Goal: Information Seeking & Learning: Learn about a topic

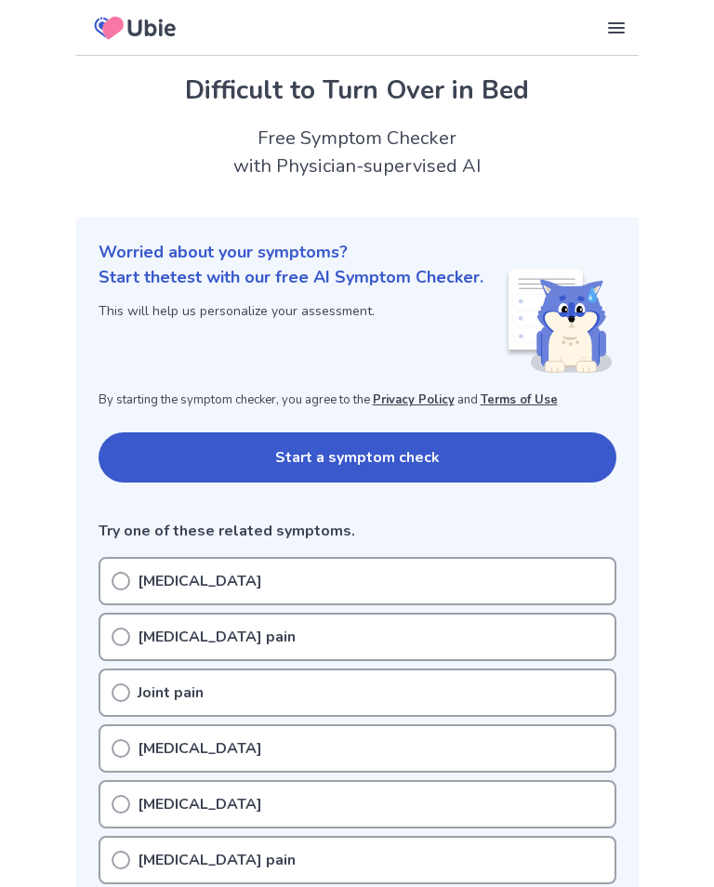
click at [138, 581] on p "[MEDICAL_DATA]" at bounding box center [200, 581] width 125 height 22
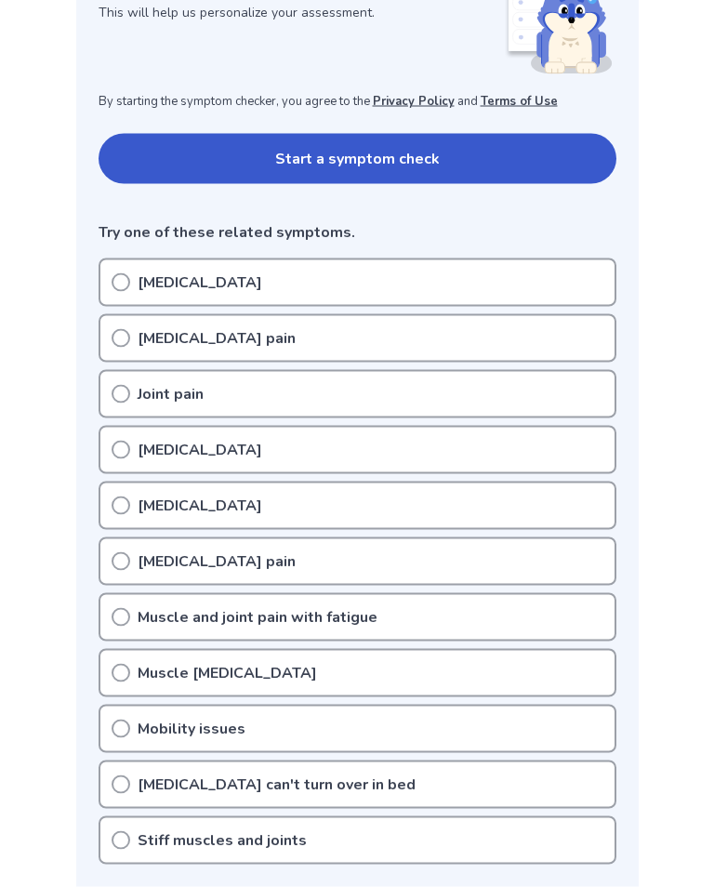
scroll to position [300, 0]
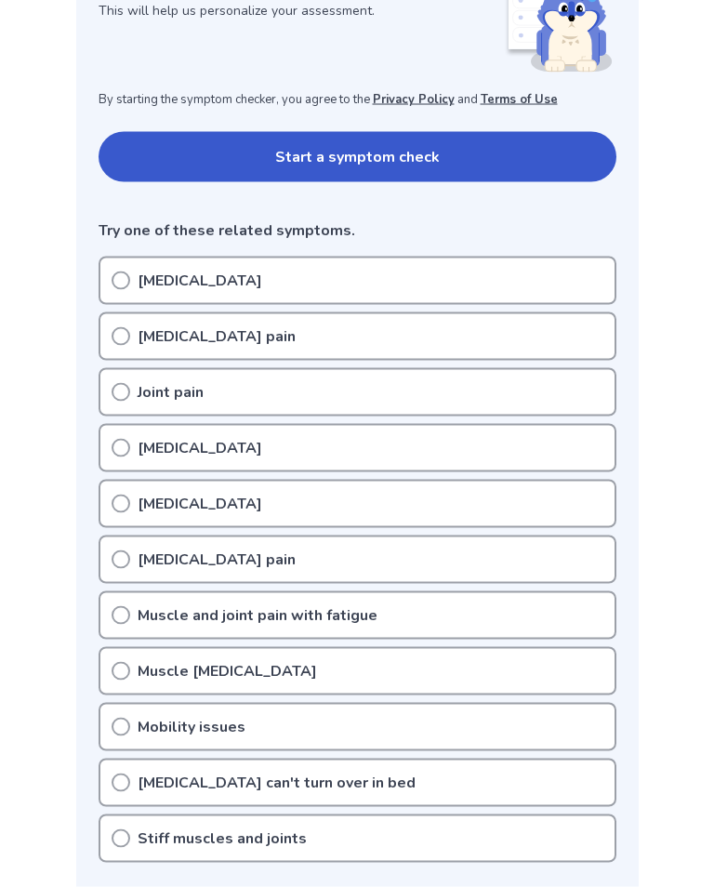
click at [130, 284] on div "[MEDICAL_DATA]" at bounding box center [358, 281] width 518 height 48
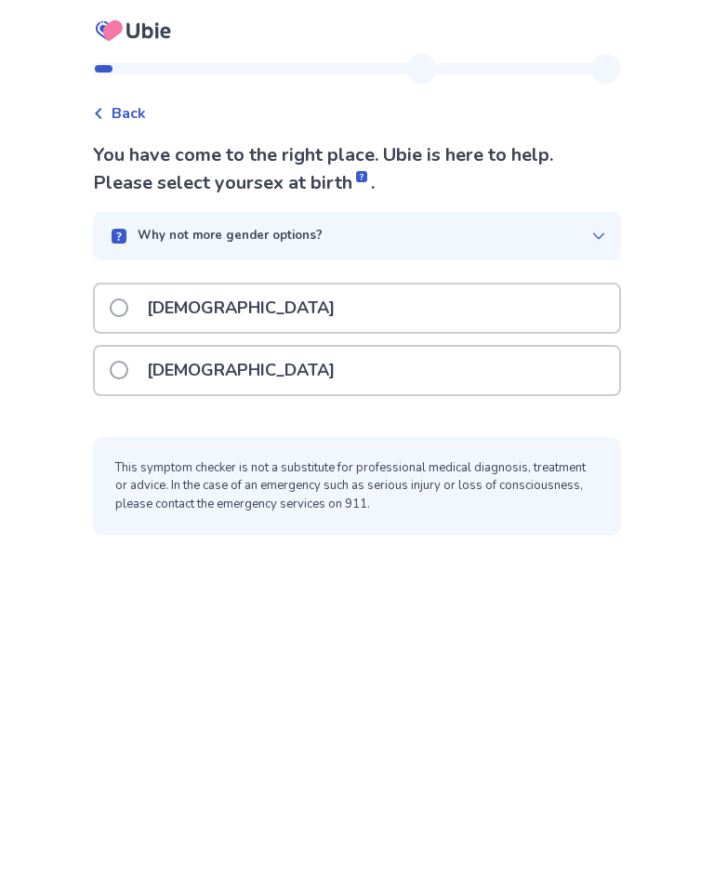
click at [128, 373] on span at bounding box center [119, 370] width 19 height 19
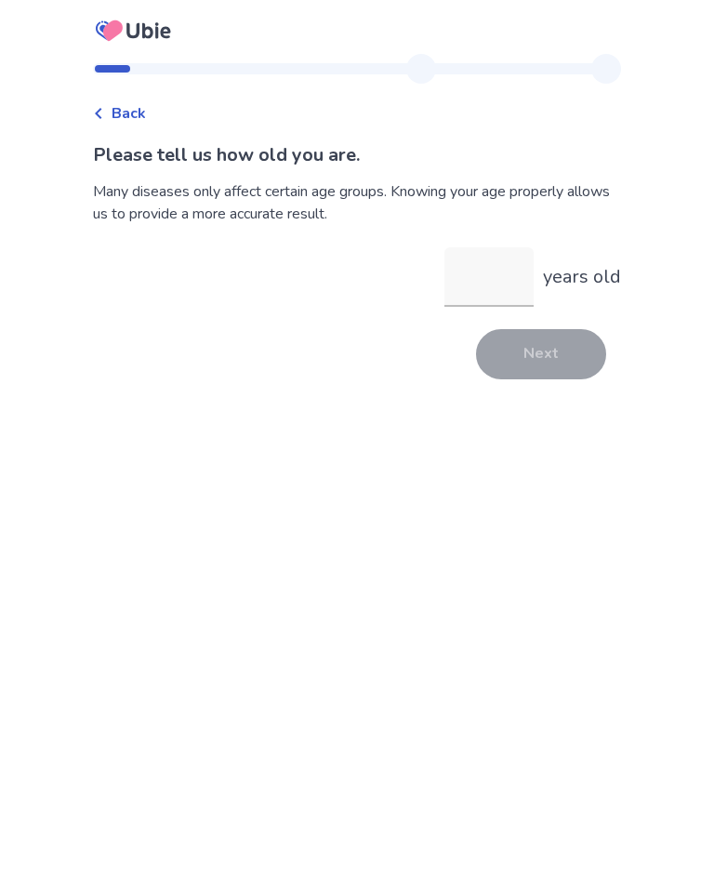
click at [478, 285] on input "years old" at bounding box center [489, 277] width 89 height 60
type input "**"
click at [549, 367] on button "Next" at bounding box center [541, 354] width 130 height 50
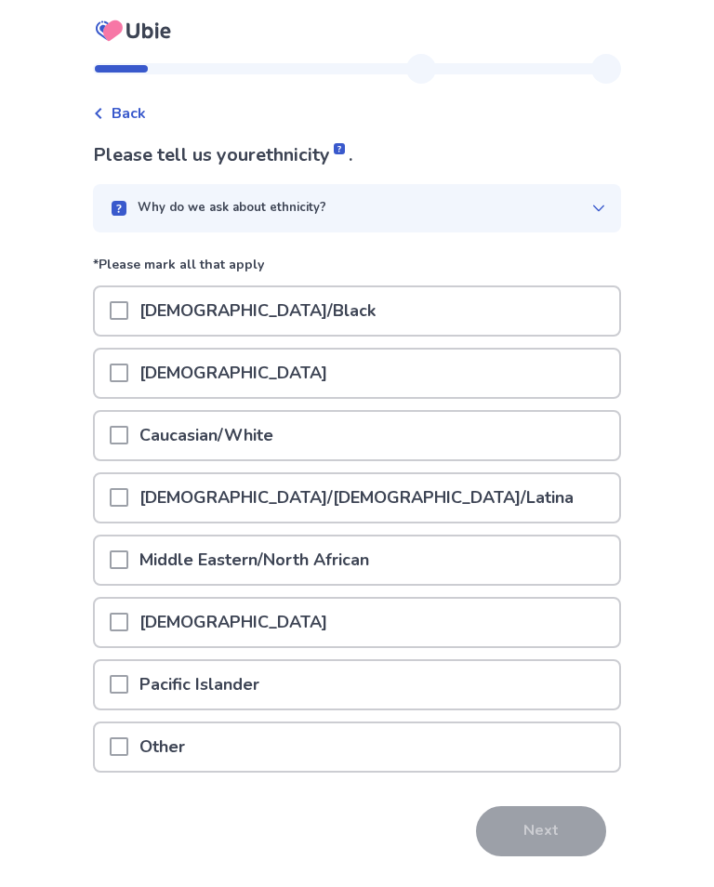
click at [128, 433] on span at bounding box center [119, 435] width 19 height 19
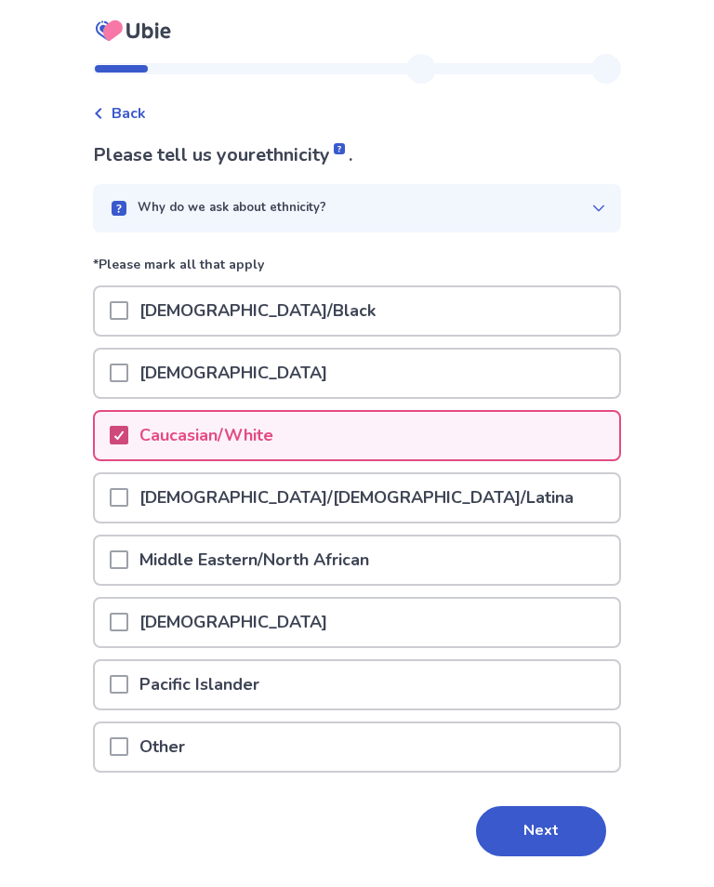
click at [551, 826] on button "Next" at bounding box center [541, 832] width 130 height 50
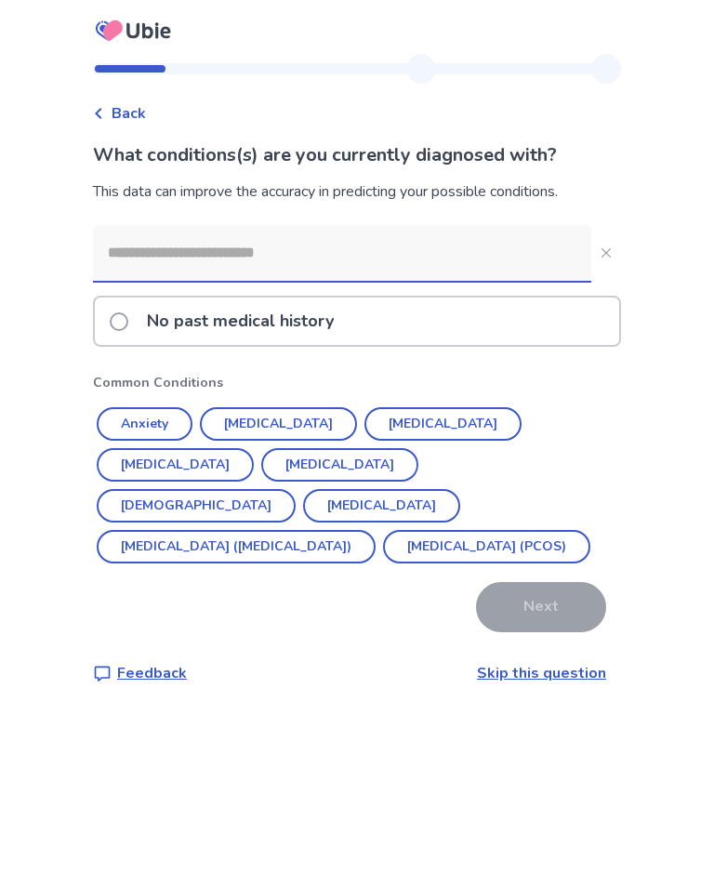
click at [190, 279] on input at bounding box center [342, 253] width 499 height 56
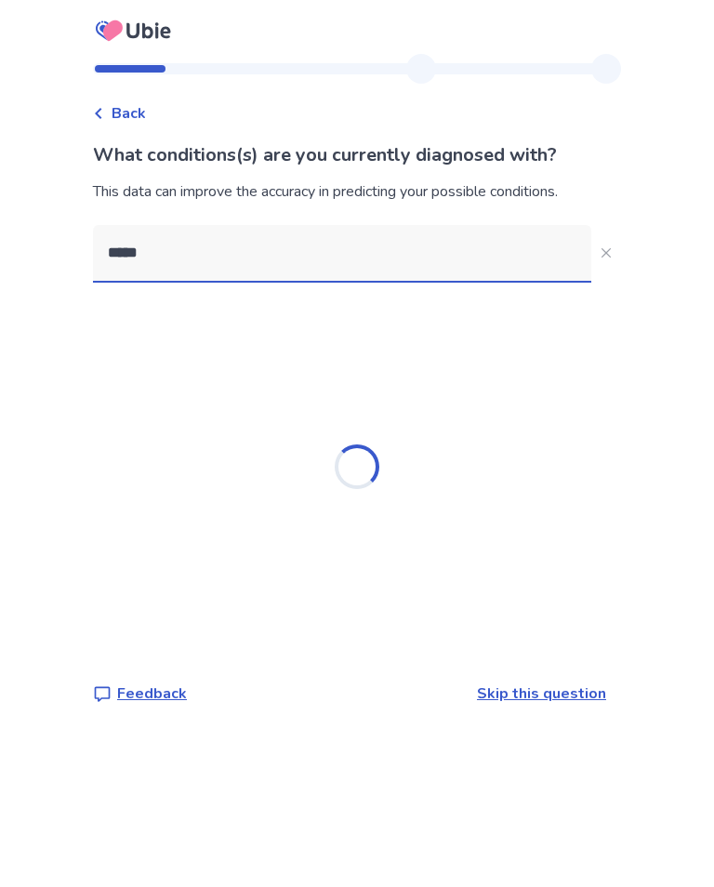
scroll to position [29, 0]
type input "*"
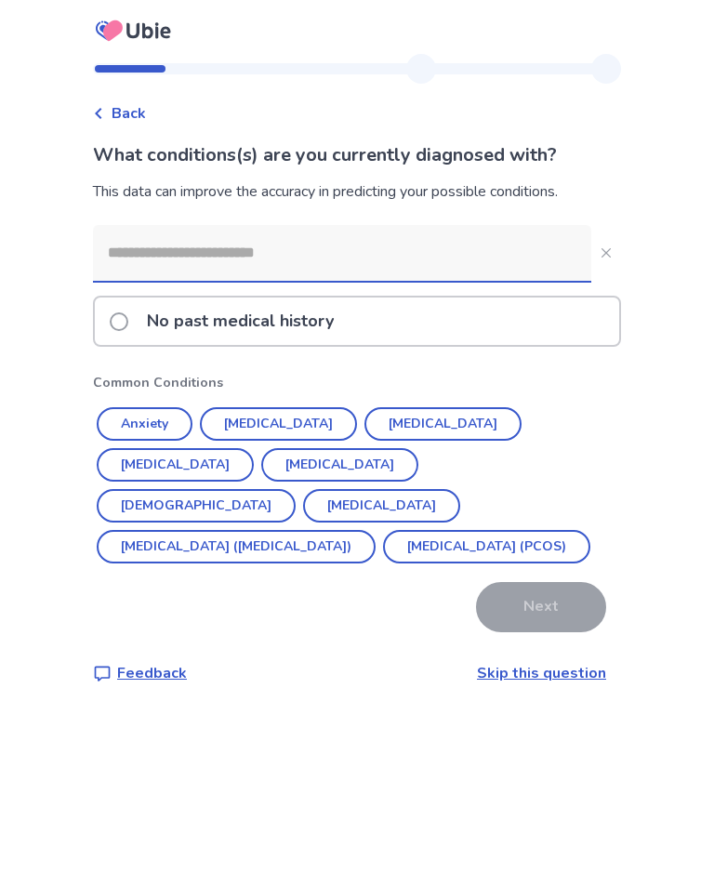
click at [128, 313] on span at bounding box center [119, 322] width 19 height 19
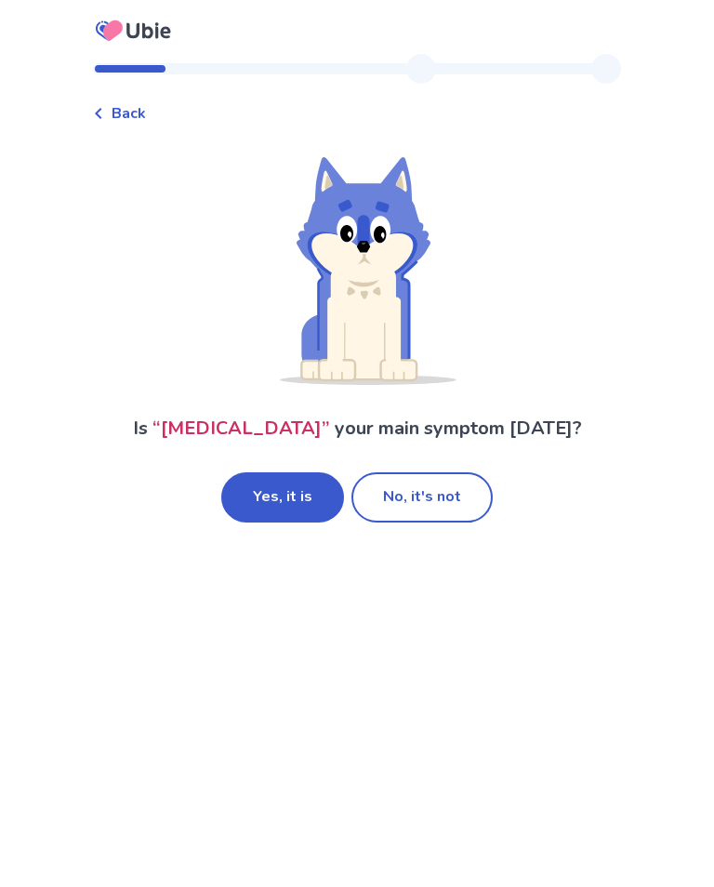
click at [443, 502] on button "No, it's not" at bounding box center [422, 498] width 141 height 50
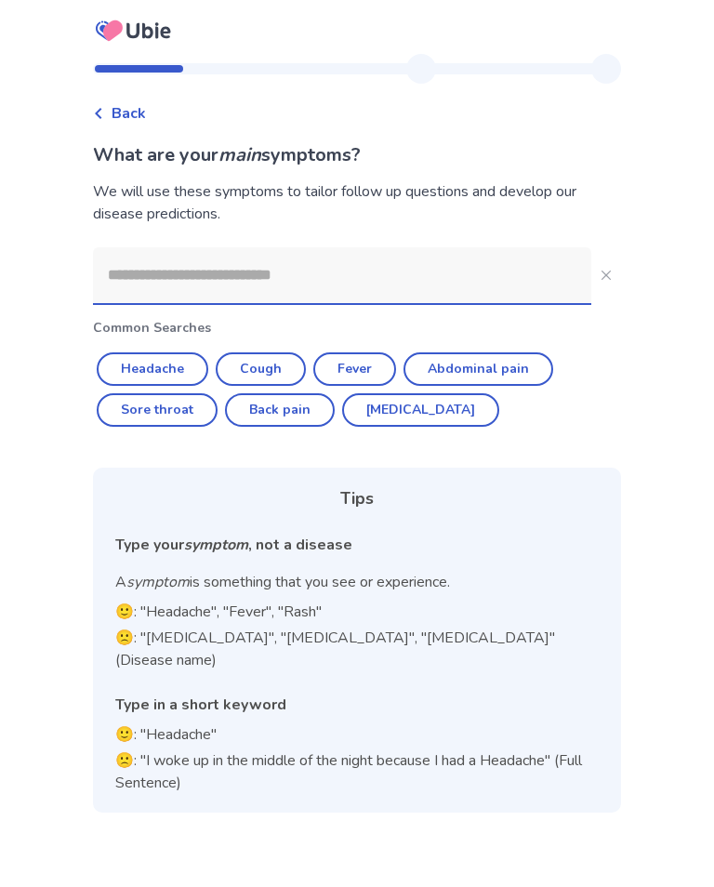
click at [217, 280] on input at bounding box center [342, 275] width 499 height 56
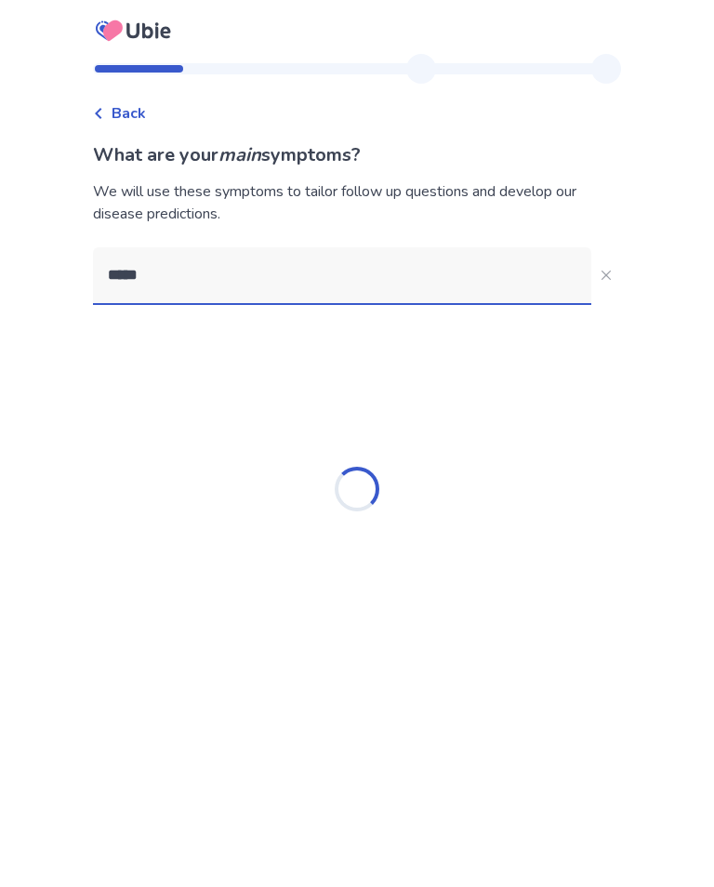
type input "******"
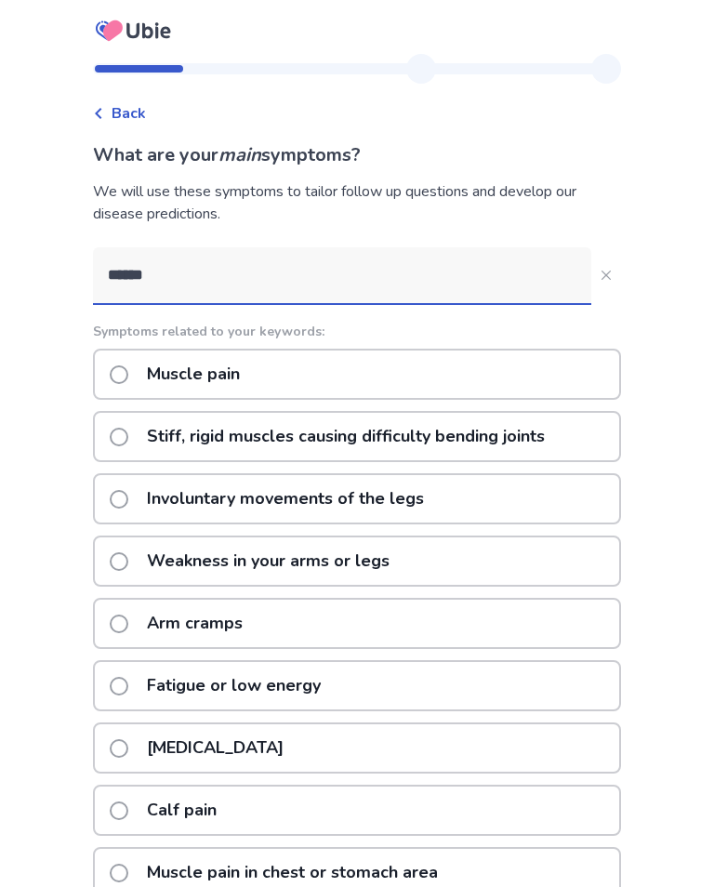
click at [128, 562] on span at bounding box center [119, 562] width 19 height 19
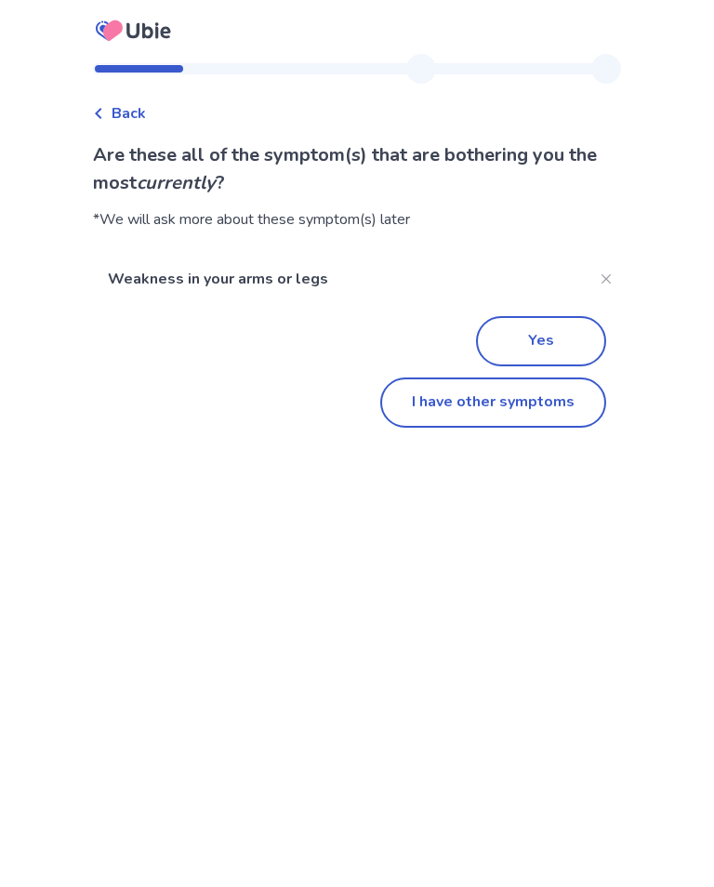
click at [524, 407] on button "I have other symptoms" at bounding box center [493, 403] width 226 height 50
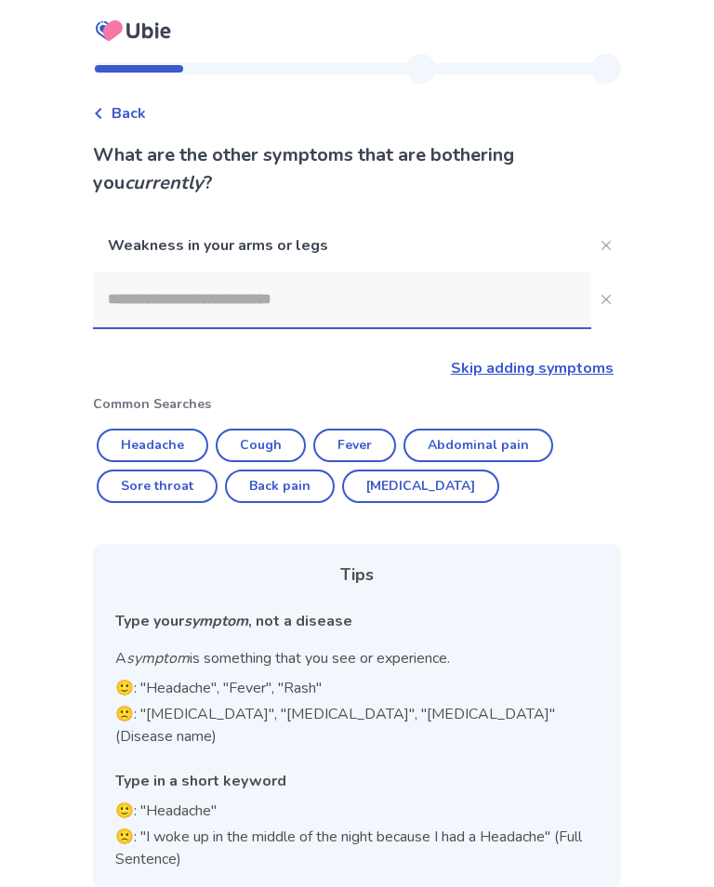
click at [530, 376] on link "Skip adding symptoms" at bounding box center [532, 368] width 163 height 20
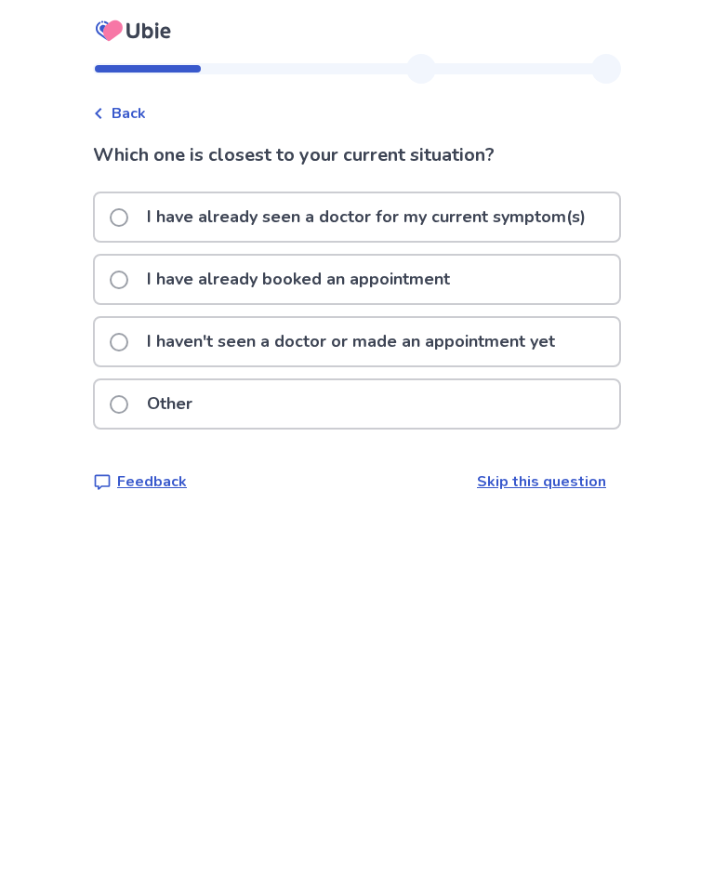
click at [128, 283] on span at bounding box center [119, 280] width 19 height 19
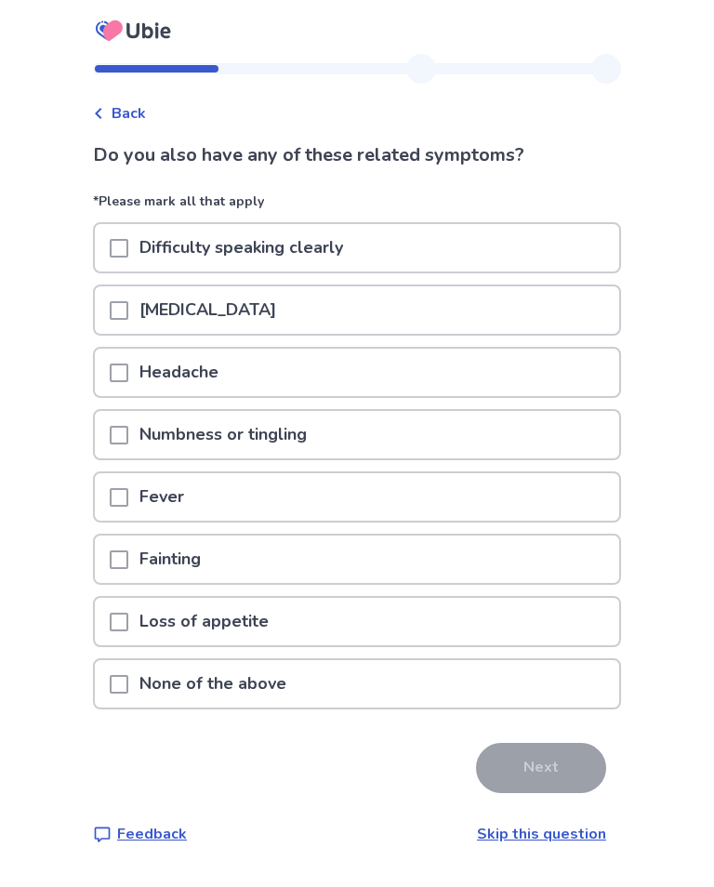
click at [128, 694] on div at bounding box center [119, 683] width 19 height 47
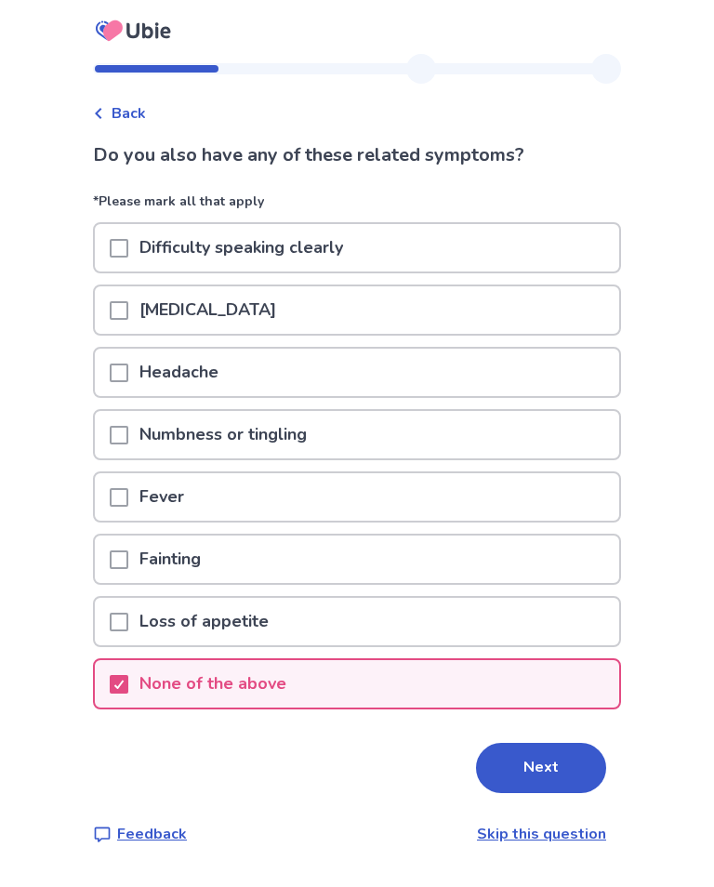
click at [550, 768] on button "Next" at bounding box center [541, 768] width 130 height 50
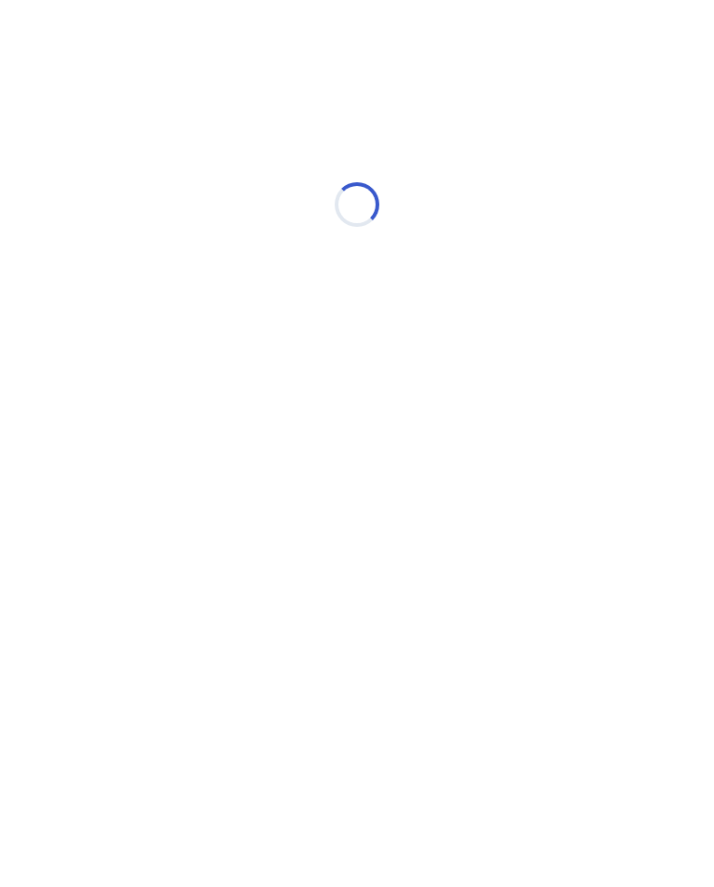
select select "*"
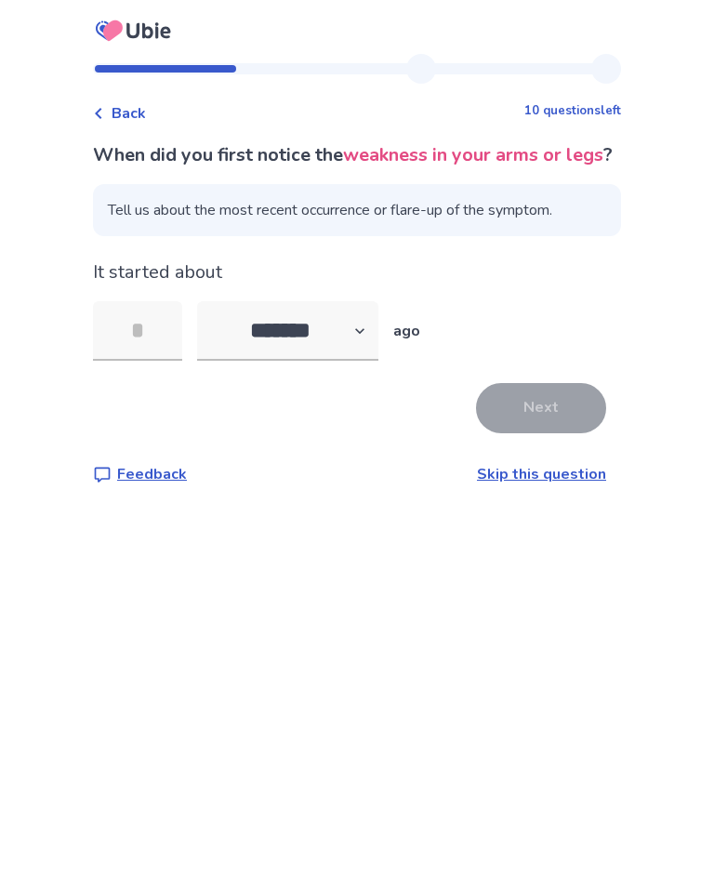
click at [155, 361] on input "tel" at bounding box center [137, 331] width 89 height 60
type input "**"
click at [550, 433] on button "Next" at bounding box center [541, 408] width 130 height 50
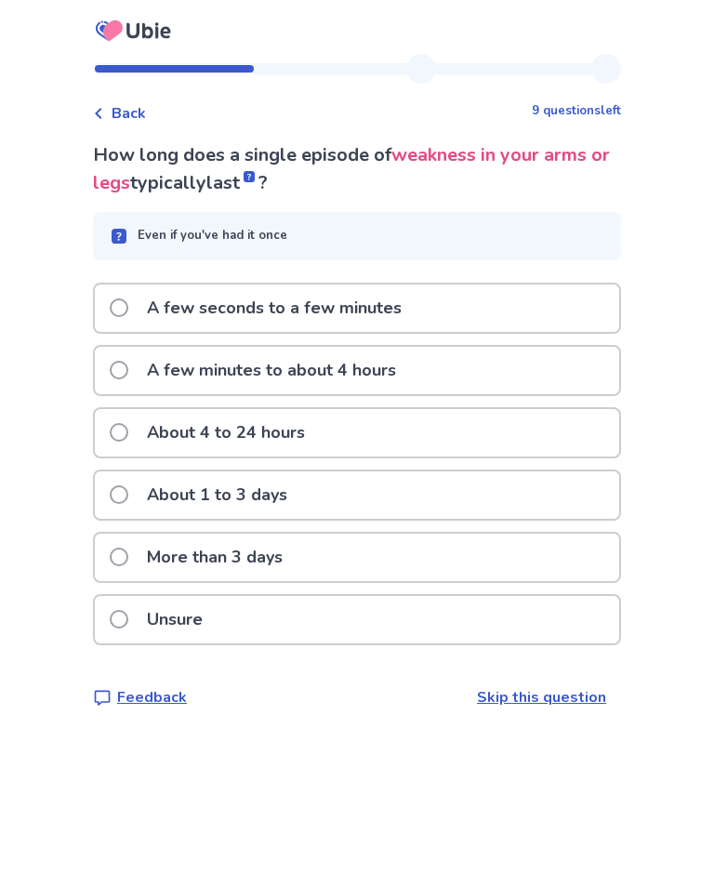
click at [128, 562] on span at bounding box center [119, 557] width 19 height 19
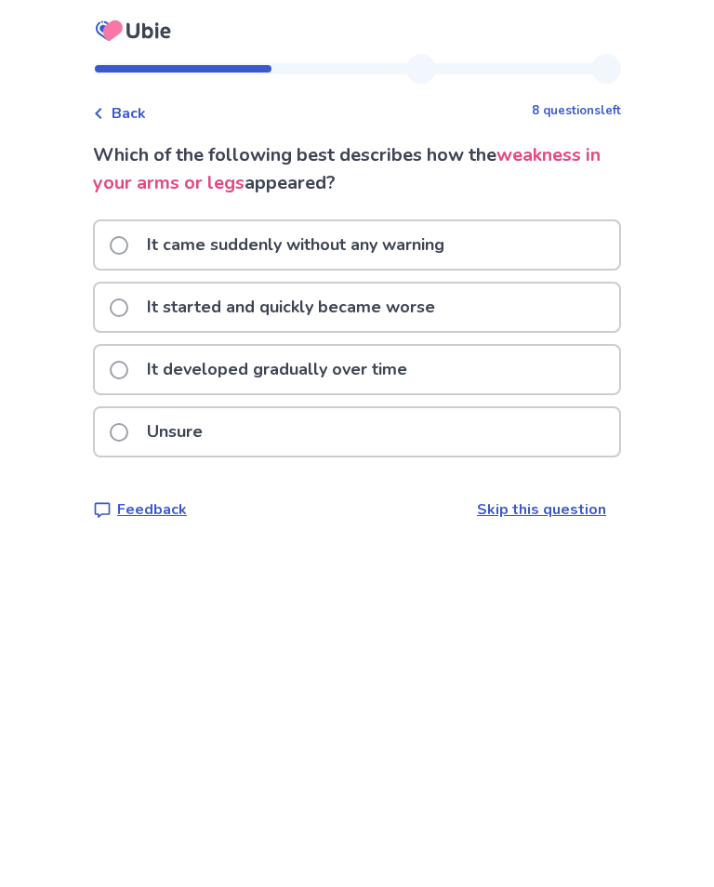
click at [140, 380] on label "It developed gradually over time" at bounding box center [264, 369] width 309 height 47
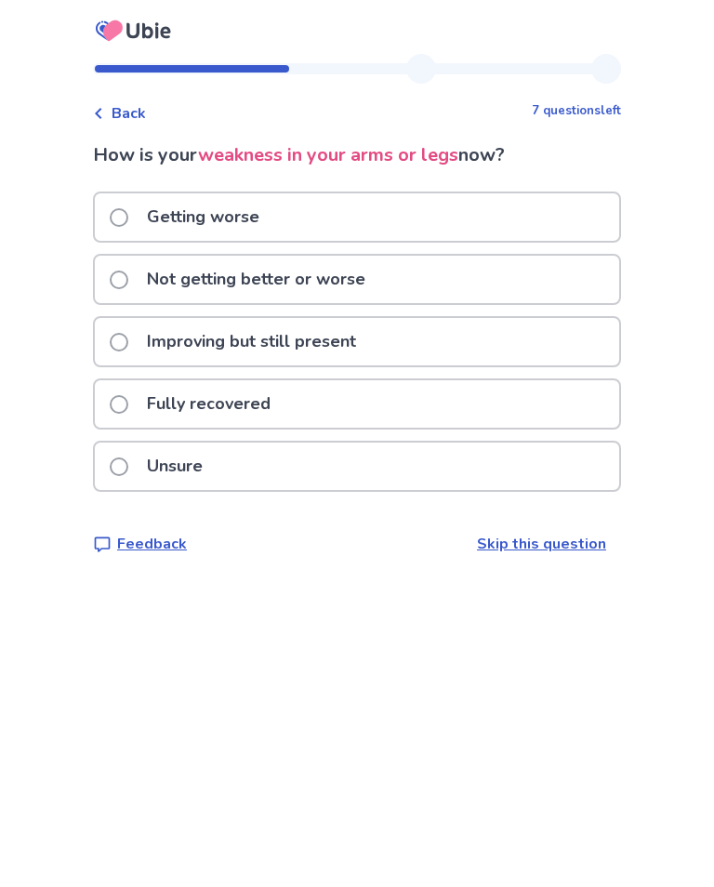
click at [138, 229] on label "Getting worse" at bounding box center [190, 216] width 161 height 47
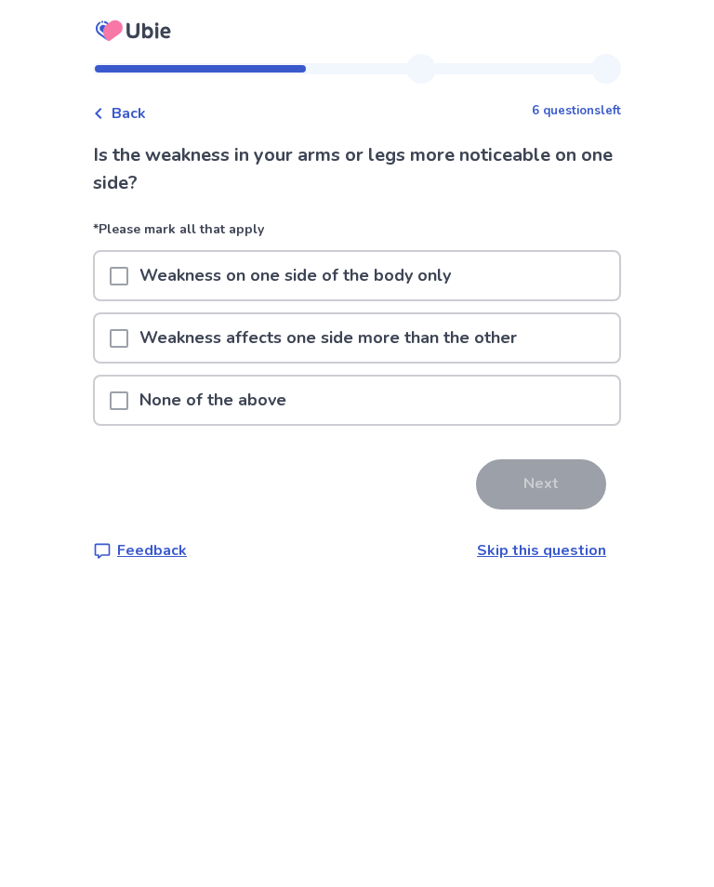
click at [128, 397] on span at bounding box center [119, 401] width 19 height 19
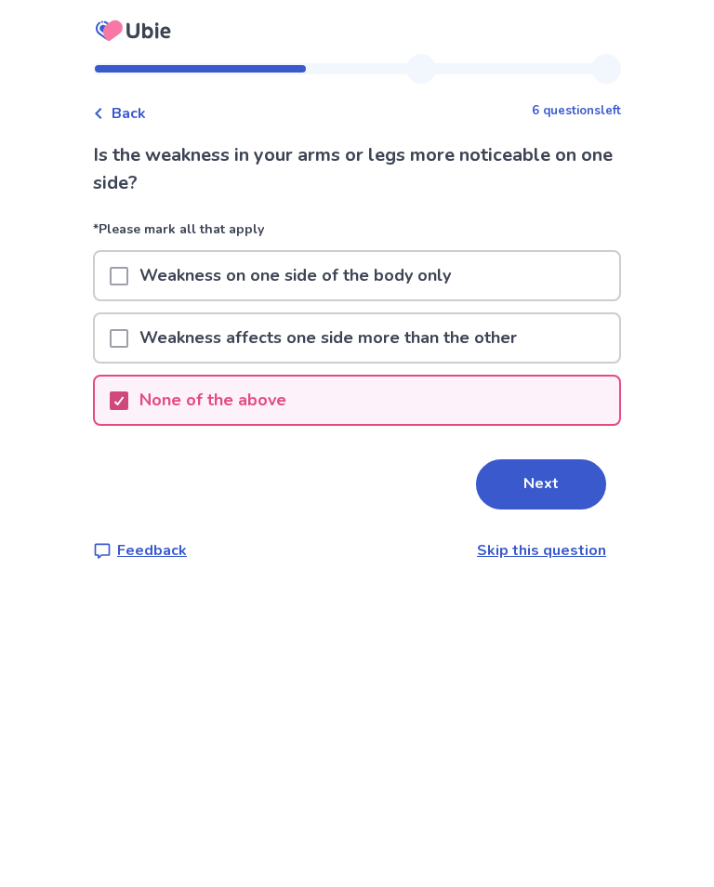
click at [552, 494] on button "Next" at bounding box center [541, 485] width 130 height 50
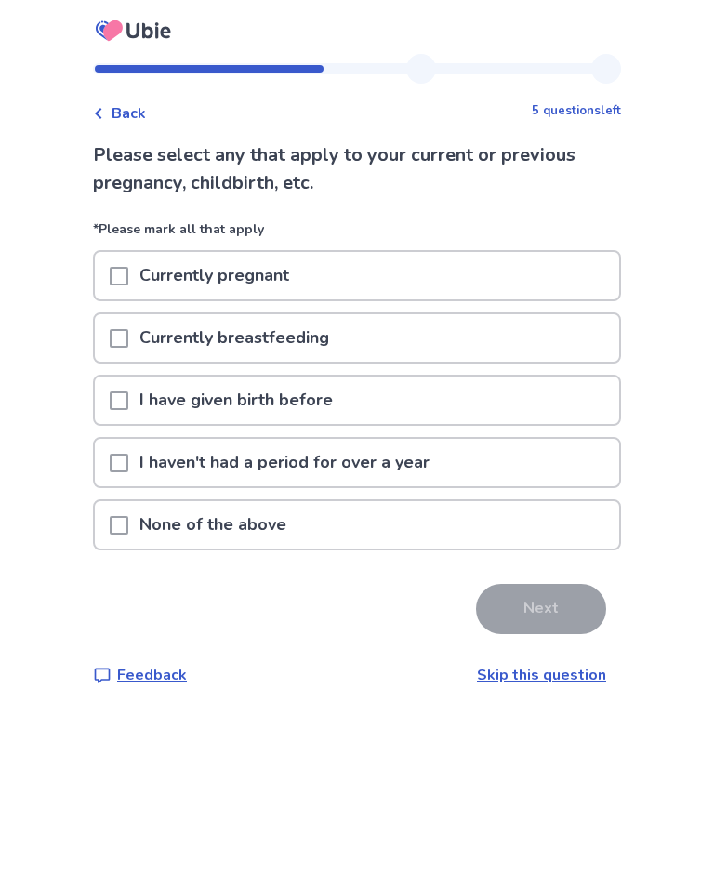
click at [128, 540] on div at bounding box center [119, 524] width 19 height 47
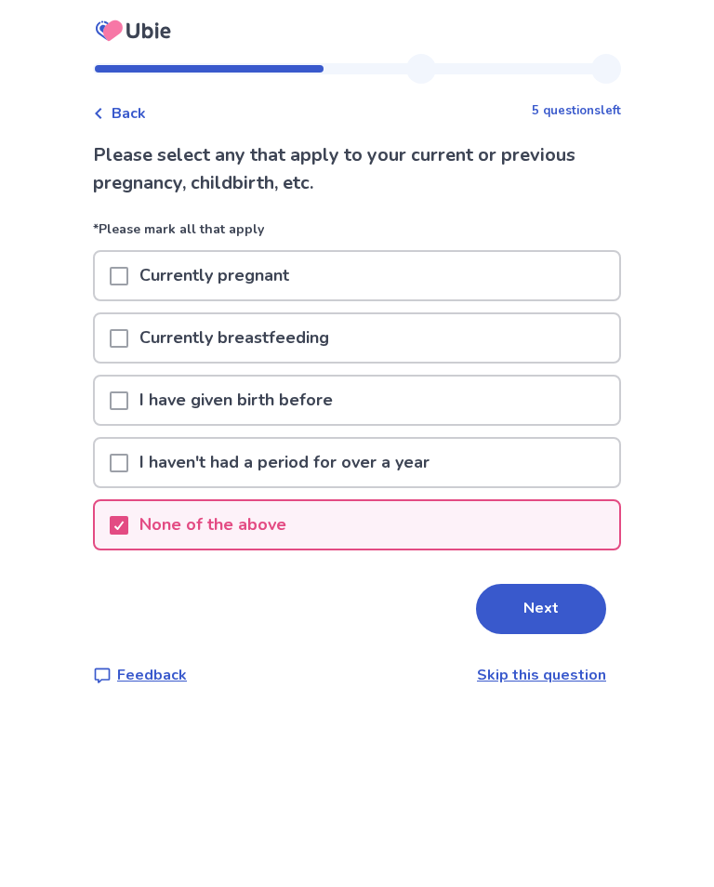
click at [541, 624] on button "Next" at bounding box center [541, 609] width 130 height 50
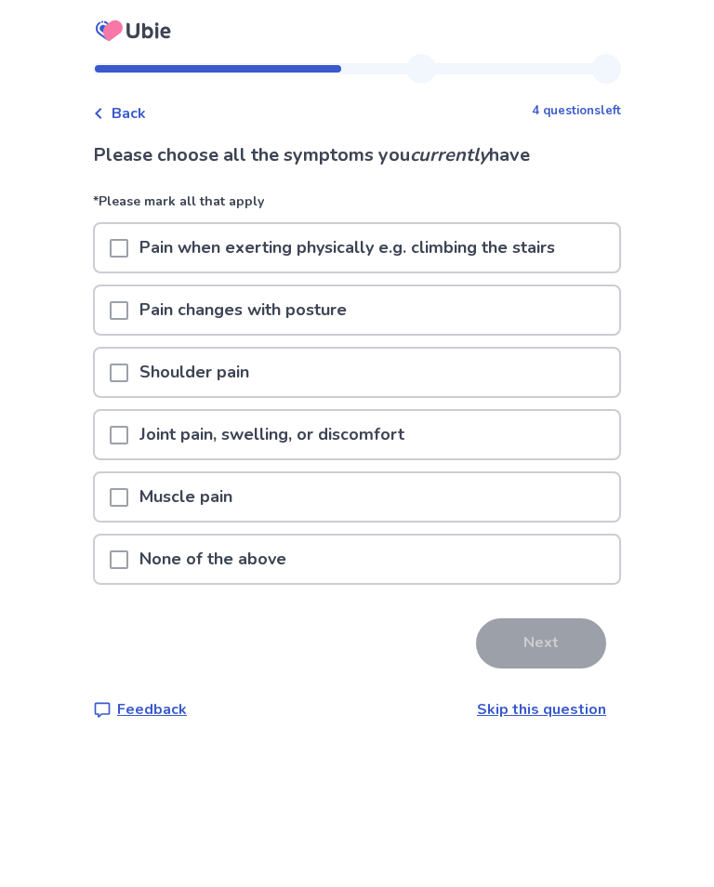
click at [128, 252] on span at bounding box center [119, 248] width 19 height 19
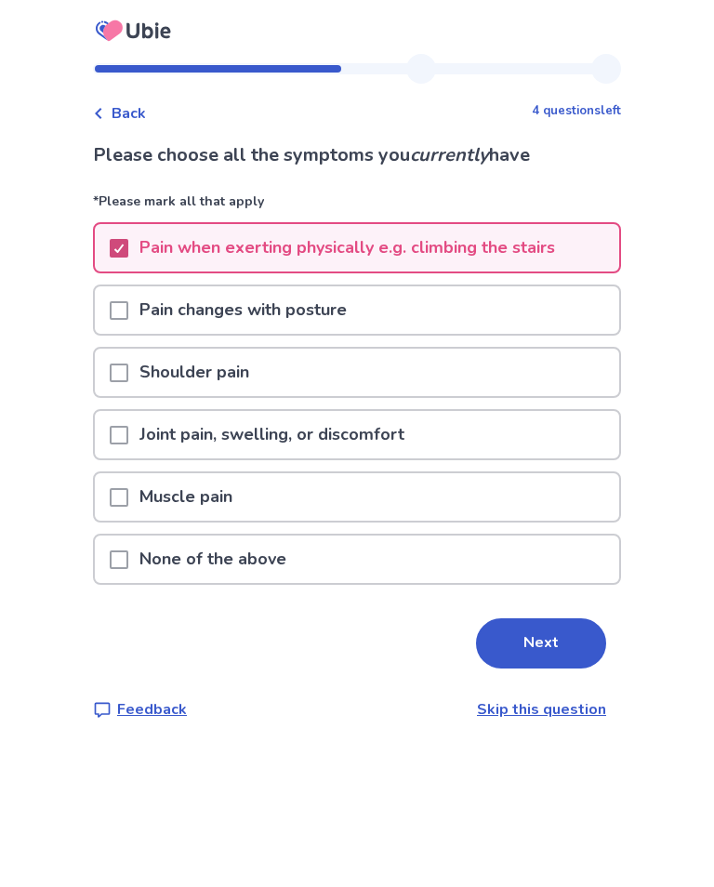
click at [555, 654] on button "Next" at bounding box center [541, 644] width 130 height 50
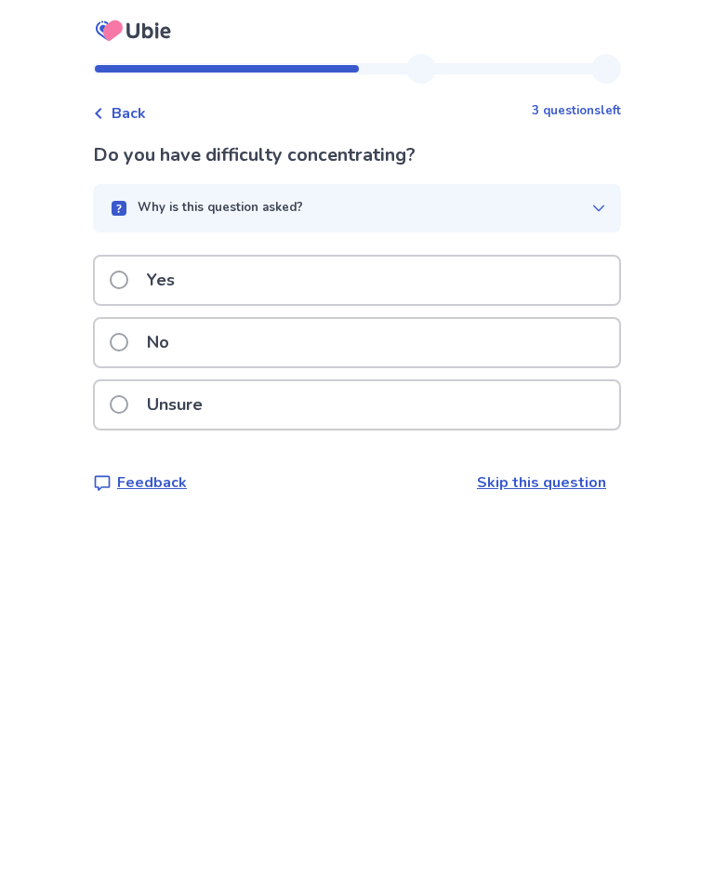
click at [128, 333] on span at bounding box center [119, 342] width 19 height 19
click at [128, 343] on span at bounding box center [119, 342] width 19 height 19
click at [128, 346] on span at bounding box center [119, 342] width 19 height 19
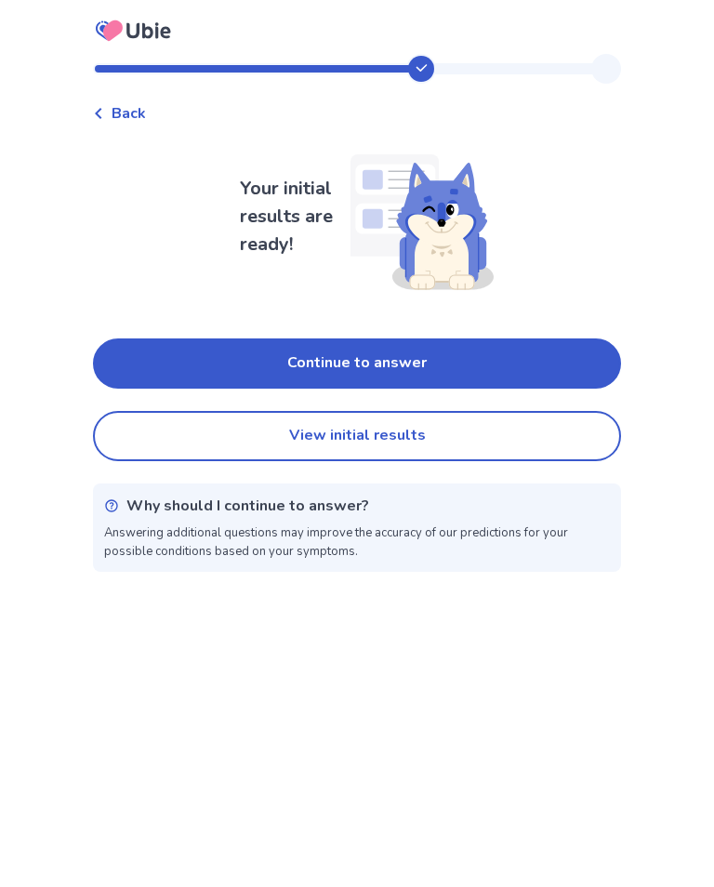
click at [410, 449] on button "View initial results" at bounding box center [357, 436] width 528 height 50
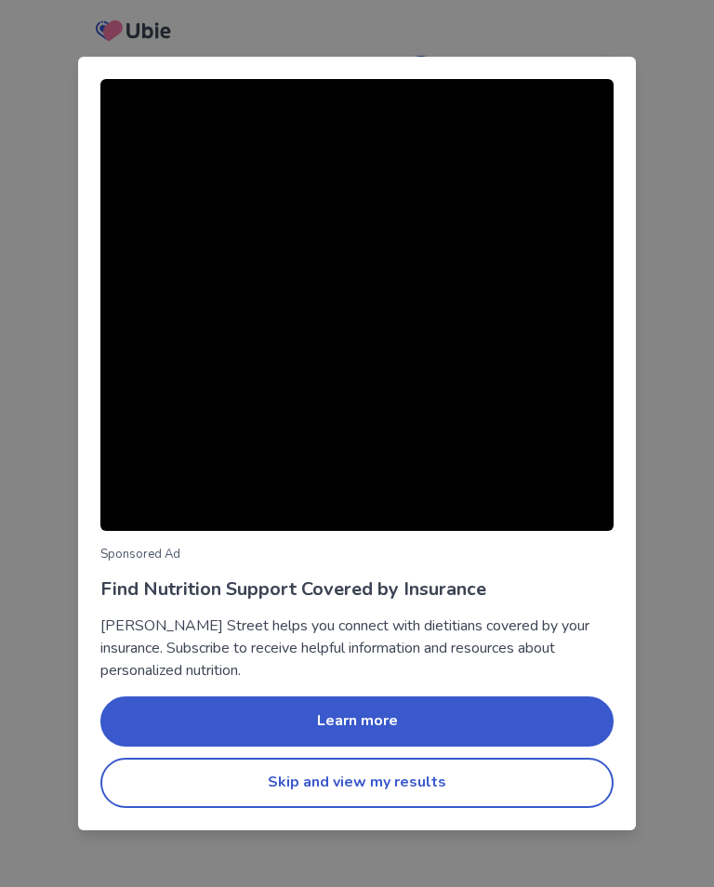
click at [409, 786] on button "Skip and view my results" at bounding box center [356, 783] width 513 height 50
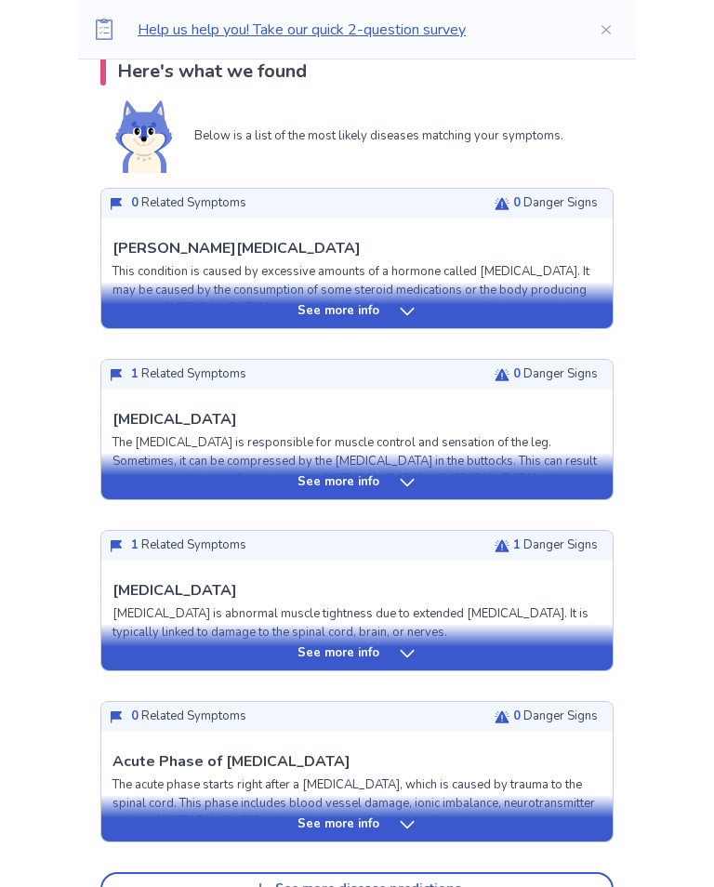
scroll to position [410, 0]
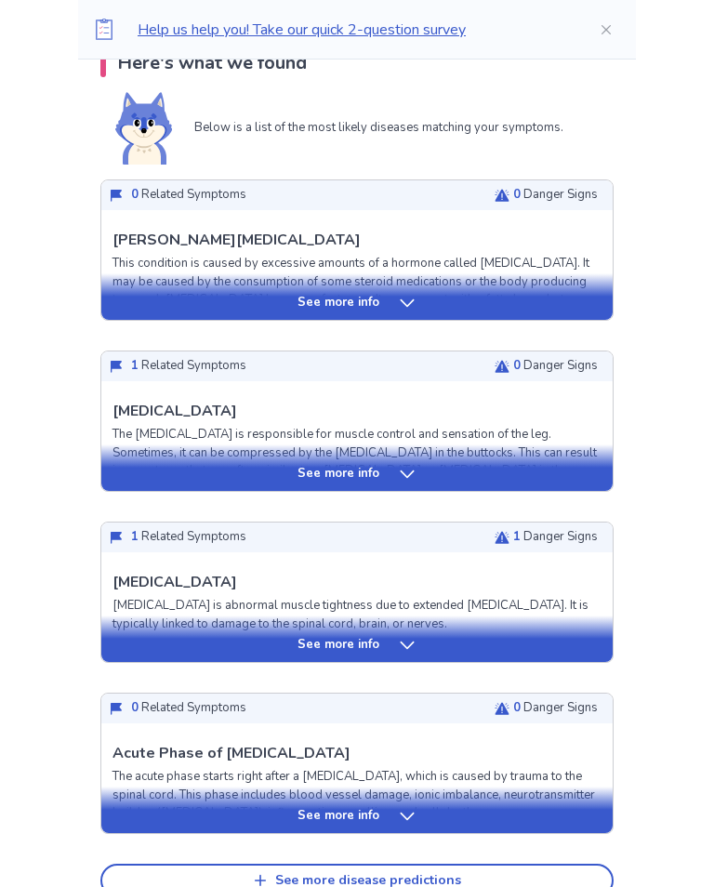
click at [408, 656] on div "See more info" at bounding box center [357, 639] width 512 height 47
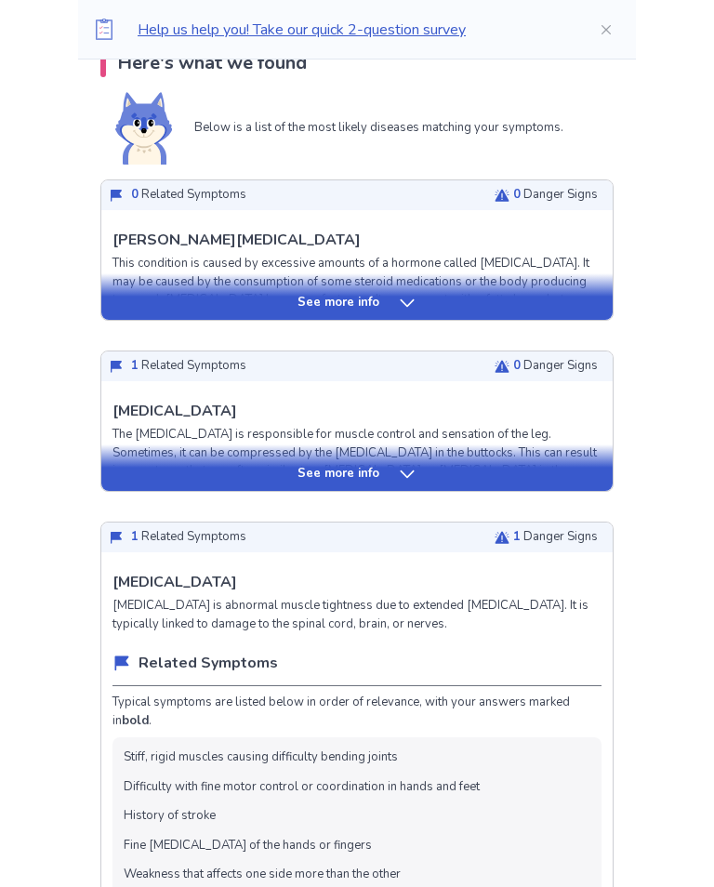
click at [385, 486] on div "See more info" at bounding box center [357, 468] width 512 height 47
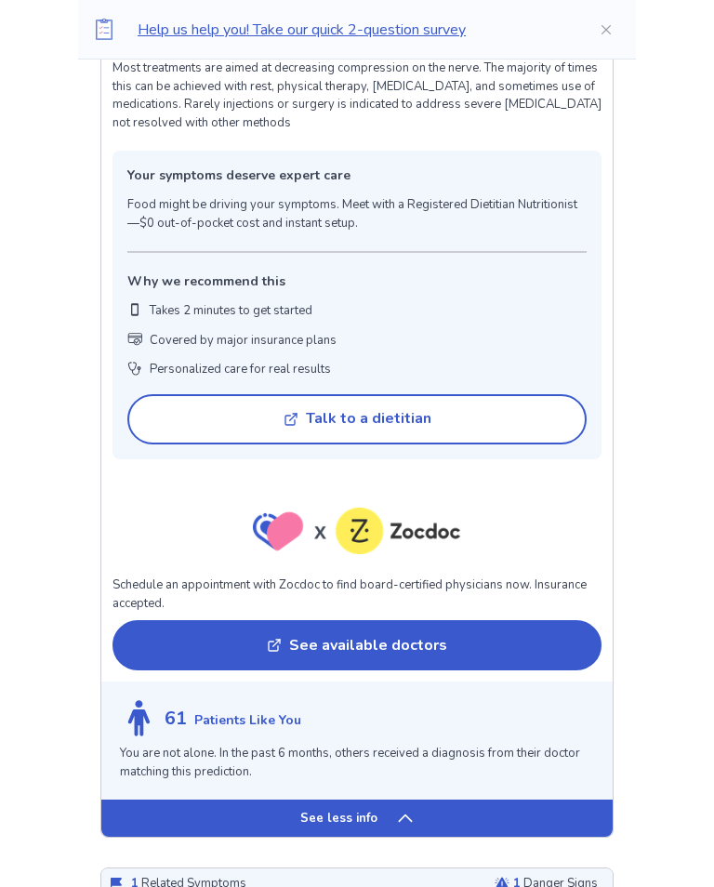
scroll to position [1487, 0]
